Goal: Information Seeking & Learning: Learn about a topic

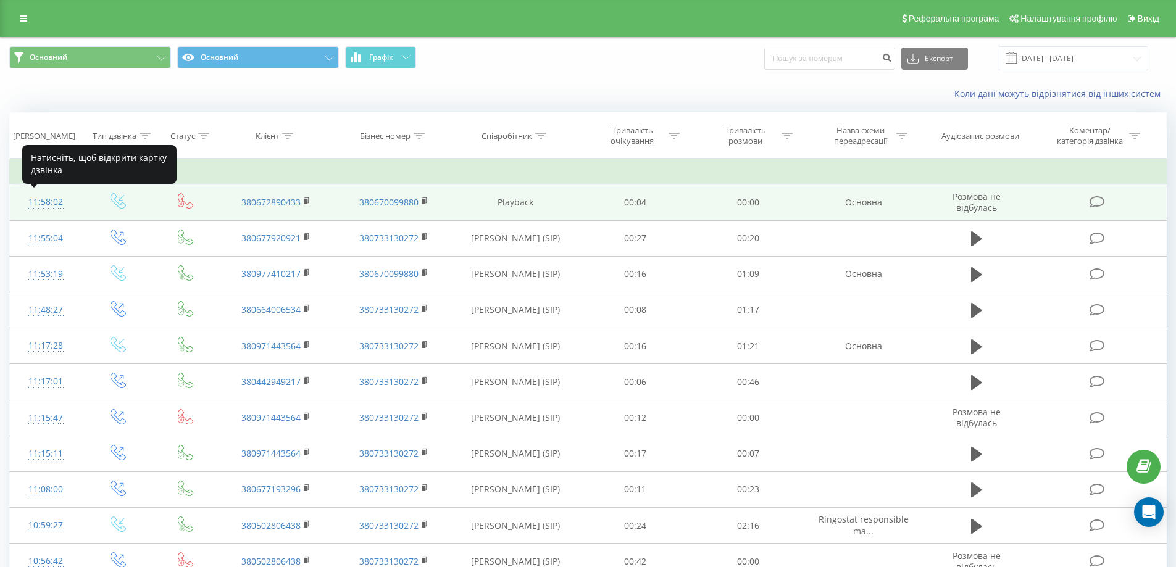
click at [38, 199] on div "11:58:02" at bounding box center [46, 202] width 48 height 24
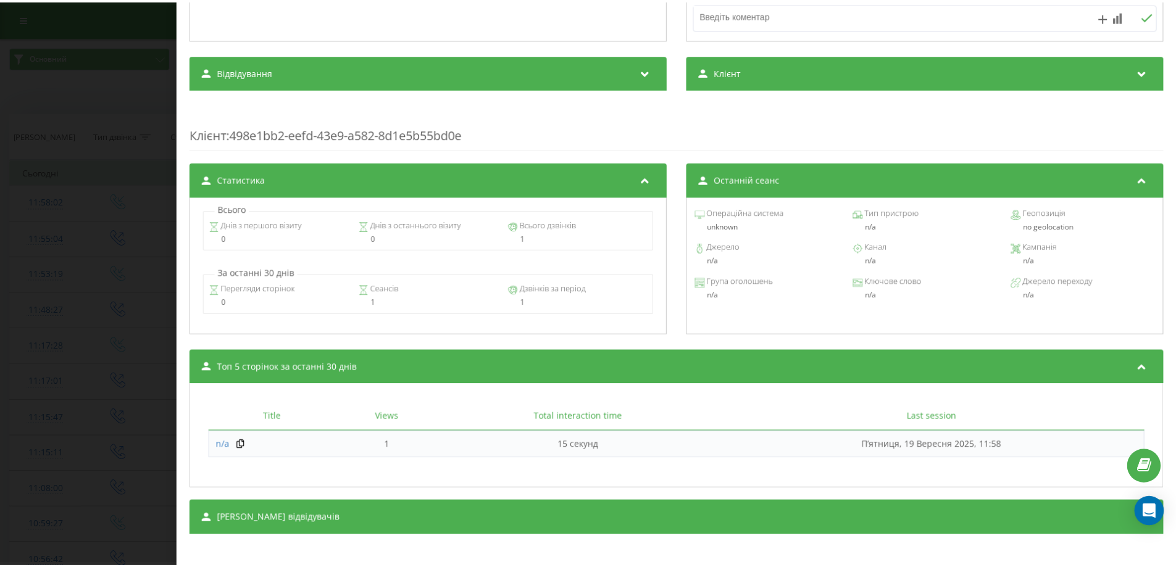
scroll to position [331, 0]
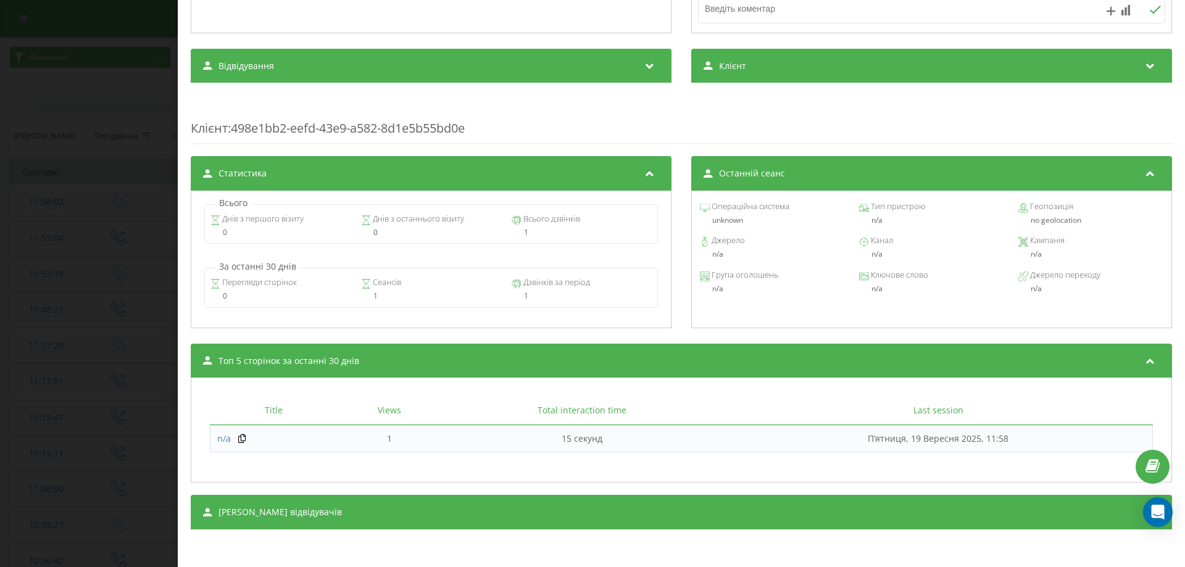
click at [122, 295] on div "Дзвінок : ua7_-1758272282.6350554 Транскрипція Для AI-аналізу майбутніх дзвінкі…" at bounding box center [592, 283] width 1185 height 567
